Goal: Task Accomplishment & Management: Manage account settings

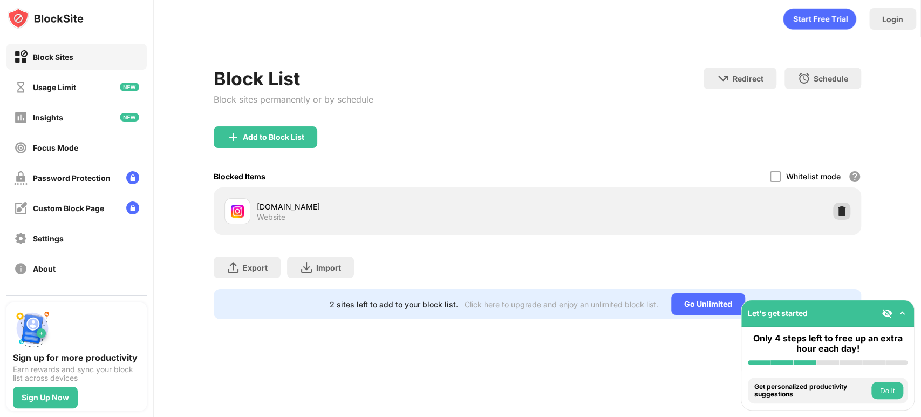
click at [841, 206] on div at bounding box center [841, 210] width 17 height 17
